Goal: Task Accomplishment & Management: Use online tool/utility

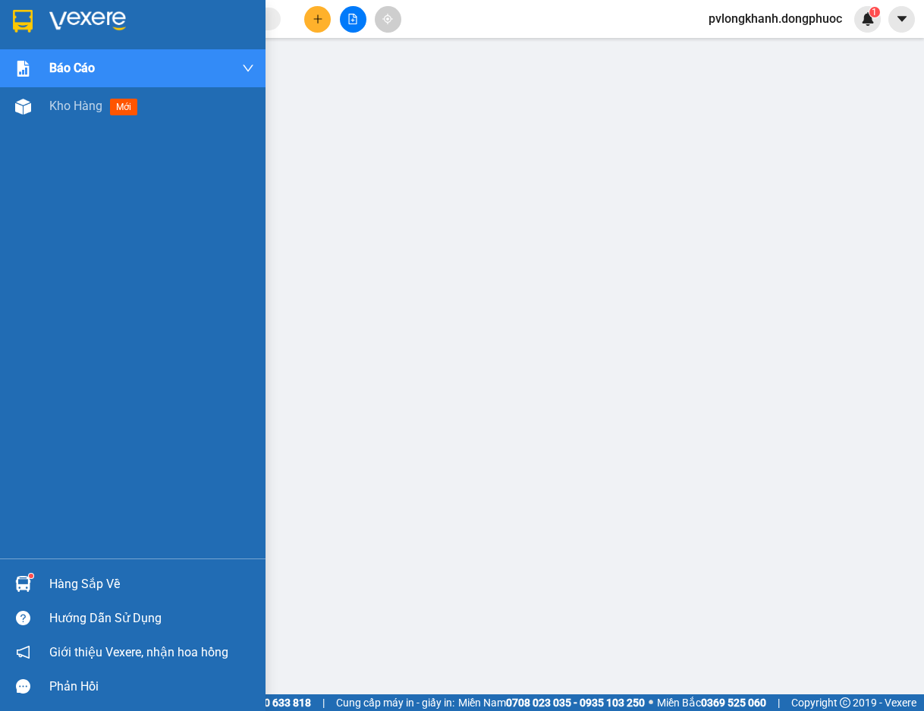
click at [140, 566] on div "Hàng sắp về Hướng dẫn sử dụng Giới thiệu Vexere, nhận hoa hồng Phản hồi" at bounding box center [133, 630] width 266 height 145
click at [137, 574] on div "Hàng sắp về" at bounding box center [151, 584] width 205 height 23
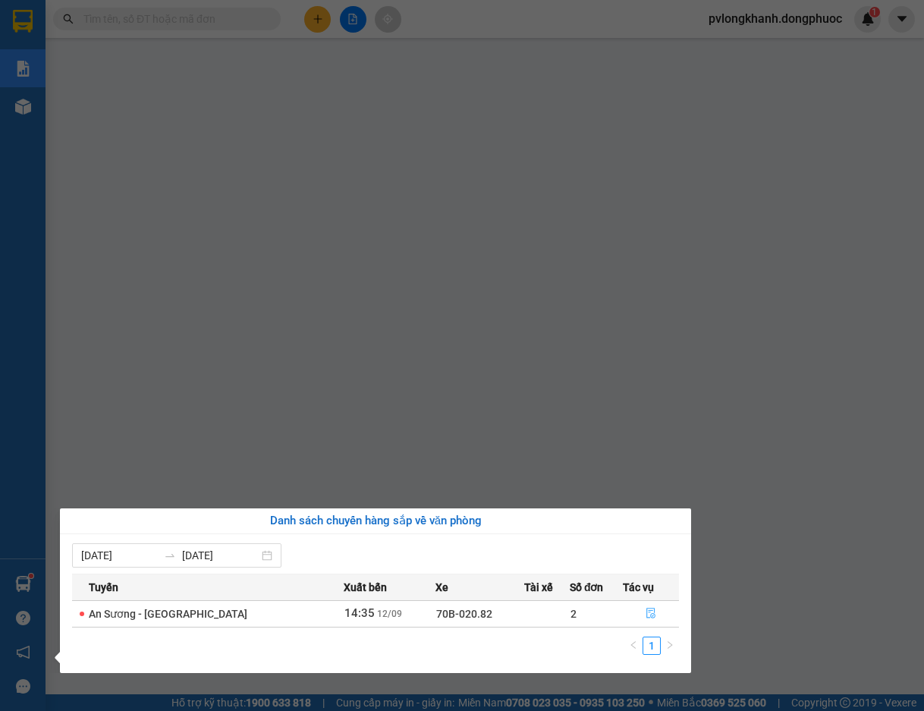
click at [650, 608] on icon "file-done" at bounding box center [651, 613] width 11 height 11
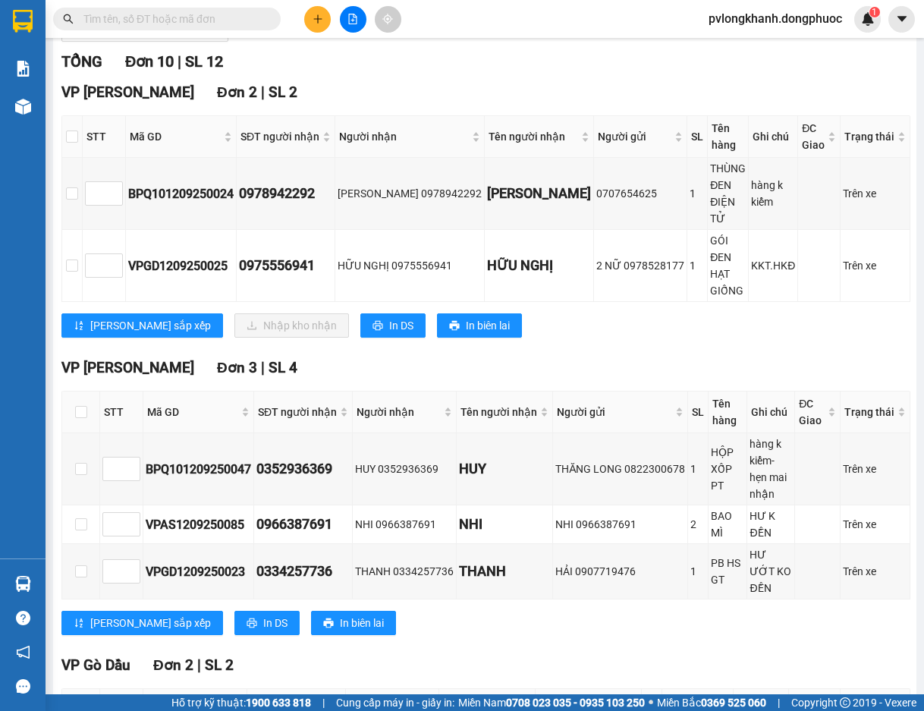
scroll to position [112, 0]
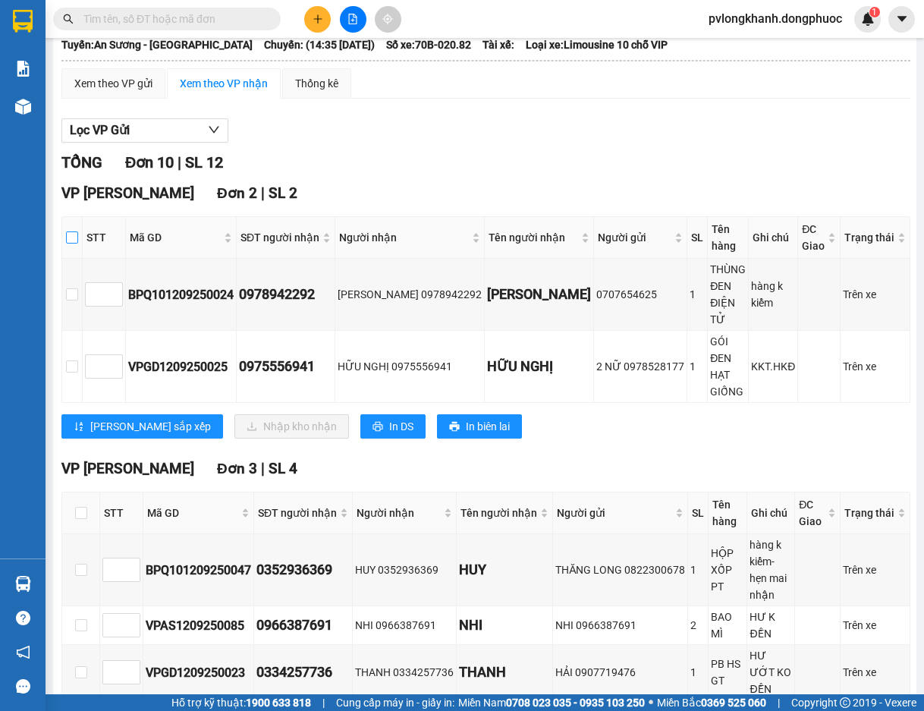
click at [78, 237] on input "checkbox" at bounding box center [72, 237] width 12 height 12
checkbox input "true"
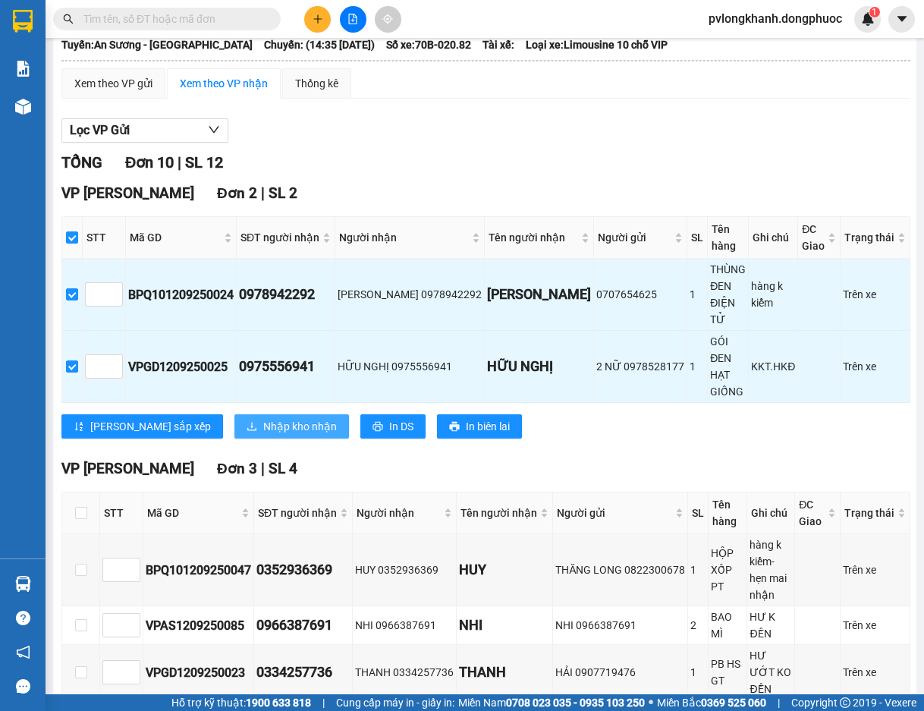
click at [263, 418] on span "Nhập kho nhận" at bounding box center [300, 426] width 74 height 17
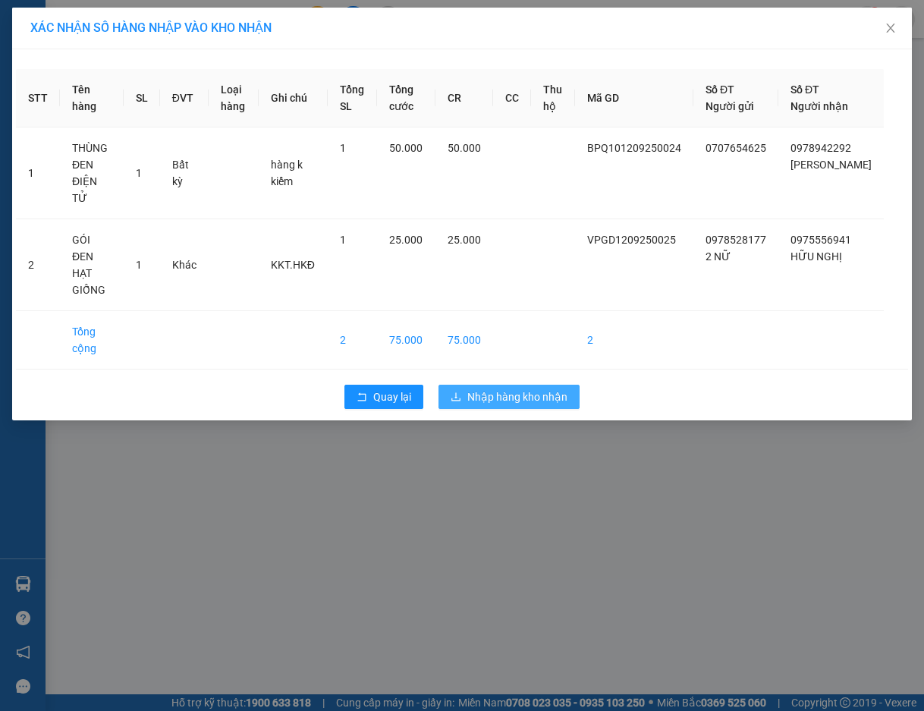
click at [483, 388] on span "Nhập hàng kho nhận" at bounding box center [517, 396] width 100 height 17
